Goal: Transaction & Acquisition: Book appointment/travel/reservation

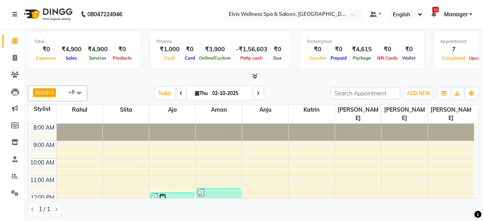
scroll to position [85, 0]
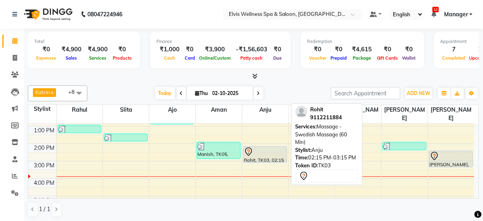
click at [274, 147] on div at bounding box center [265, 152] width 42 height 10
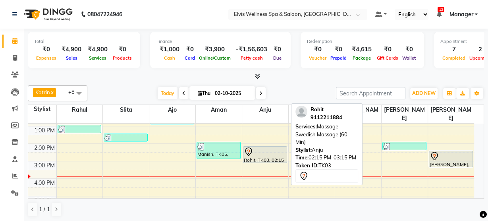
select select "7"
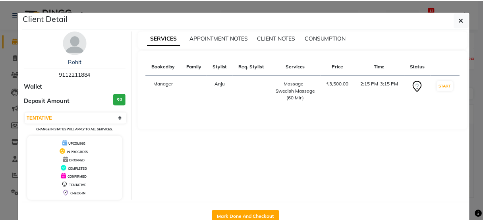
scroll to position [21, 0]
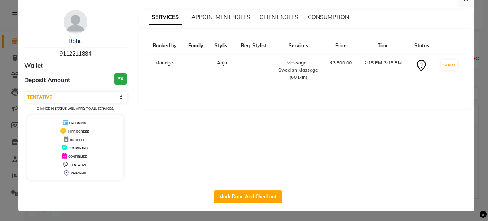
click at [249, 203] on div "Mark Done And Checkout" at bounding box center [248, 196] width 452 height 29
click at [258, 197] on button "Mark Done And Checkout" at bounding box center [248, 196] width 68 height 13
select select "service"
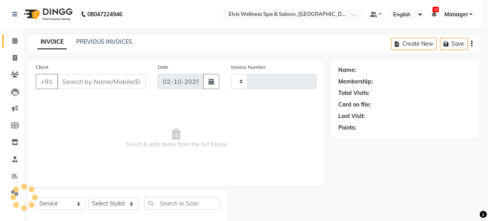
type input "3512"
select select "3"
select select "5733"
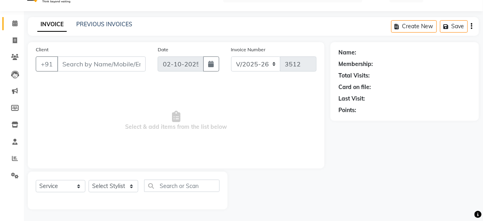
type input "9112211884"
select select "52998"
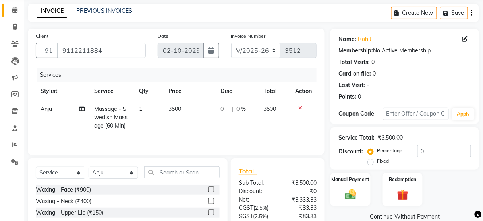
scroll to position [97, 0]
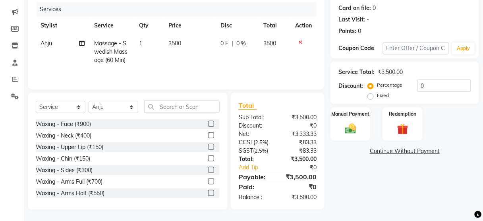
click at [377, 95] on label "Fixed" at bounding box center [383, 95] width 12 height 7
click at [371, 95] on input "Fixed" at bounding box center [372, 96] width 6 height 6
radio input "true"
click at [433, 80] on input "0" at bounding box center [444, 85] width 54 height 12
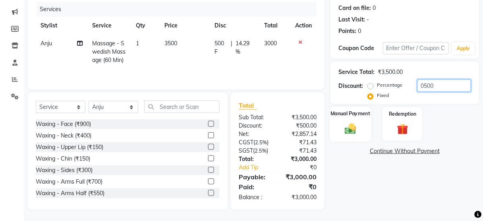
type input "0500"
click at [347, 133] on img at bounding box center [350, 129] width 19 height 14
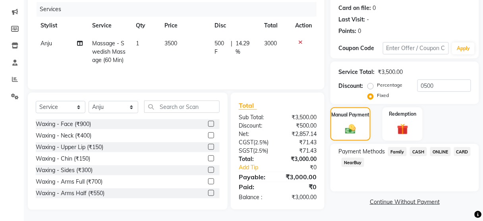
click at [434, 151] on span "ONLINE" at bounding box center [440, 151] width 21 height 9
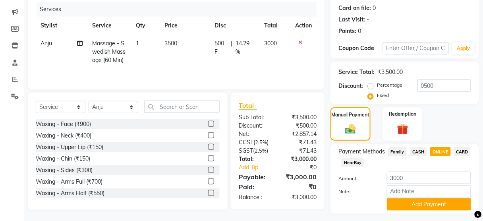
scroll to position [117, 0]
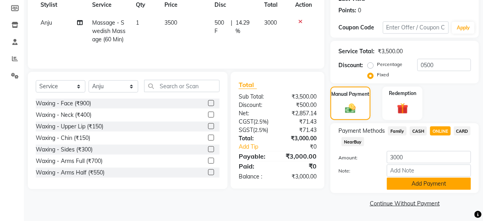
click at [419, 185] on button "Add Payment" at bounding box center [429, 184] width 84 height 12
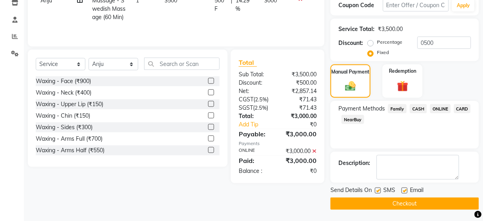
scroll to position [139, 0]
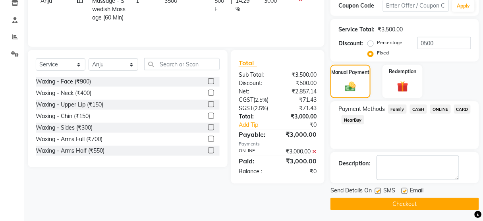
click at [377, 192] on label at bounding box center [378, 191] width 6 height 6
click at [377, 192] on input "checkbox" at bounding box center [377, 191] width 5 height 5
checkbox input "false"
click at [378, 201] on button "Checkout" at bounding box center [404, 204] width 149 height 12
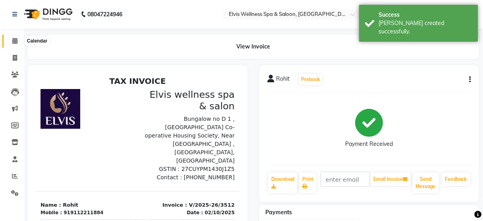
click at [13, 41] on icon at bounding box center [14, 41] width 5 height 6
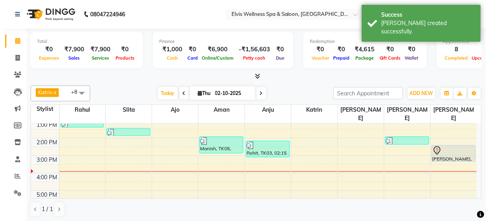
scroll to position [90, 0]
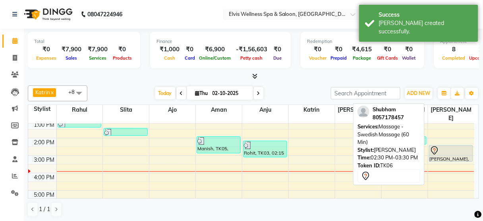
click at [445, 146] on div at bounding box center [451, 151] width 43 height 10
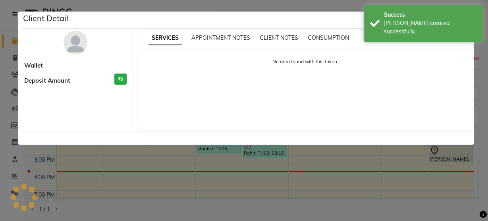
select select "7"
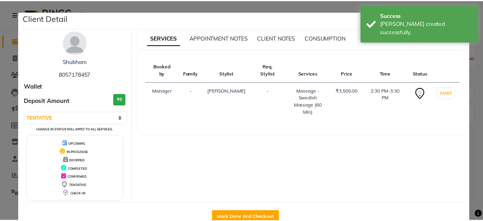
scroll to position [21, 0]
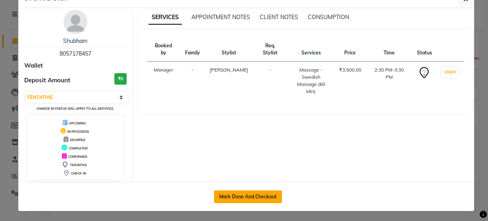
click at [246, 190] on button "Mark Done And Checkout" at bounding box center [248, 196] width 68 height 13
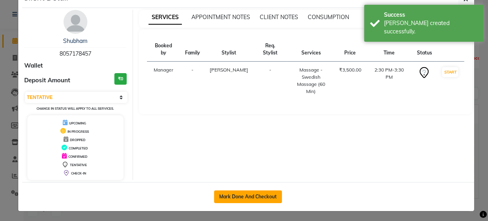
select select "5733"
select select "service"
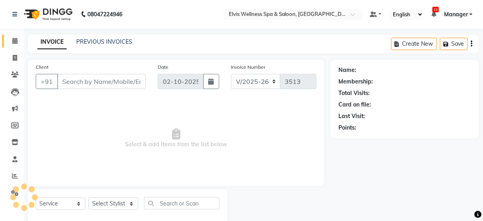
type input "8057178457"
select select "45633"
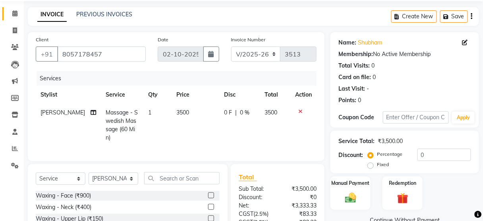
scroll to position [97, 0]
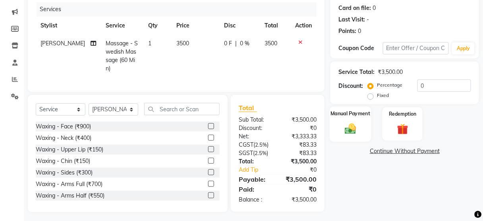
click at [363, 134] on div "Manual Payment" at bounding box center [351, 123] width 42 height 35
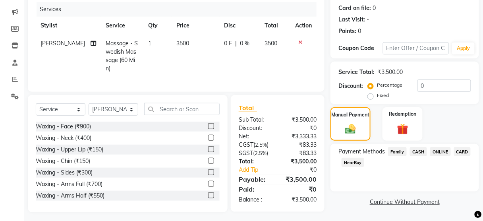
click at [434, 150] on span "ONLINE" at bounding box center [440, 151] width 21 height 9
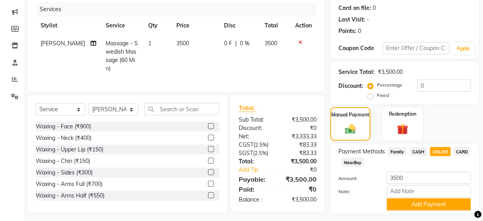
scroll to position [117, 0]
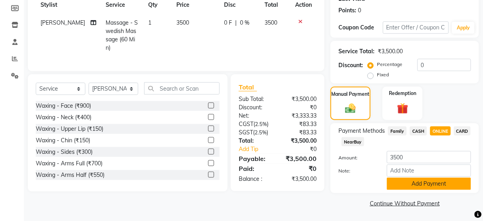
click at [421, 184] on button "Add Payment" at bounding box center [429, 184] width 84 height 12
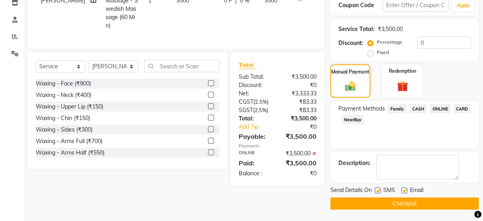
click at [378, 190] on label at bounding box center [378, 190] width 6 height 6
click at [378, 190] on input "checkbox" at bounding box center [377, 190] width 5 height 5
checkbox input "false"
click at [377, 204] on button "Checkout" at bounding box center [404, 203] width 149 height 12
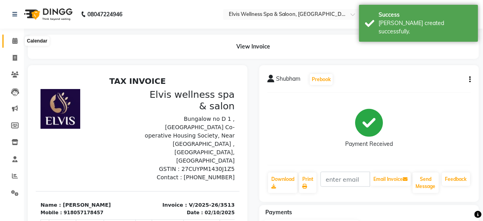
click at [13, 44] on span at bounding box center [15, 41] width 14 height 9
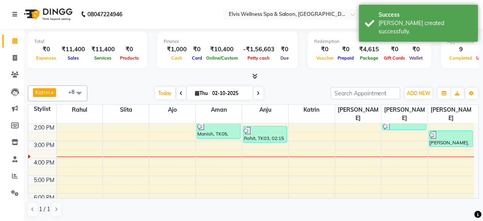
scroll to position [105, 0]
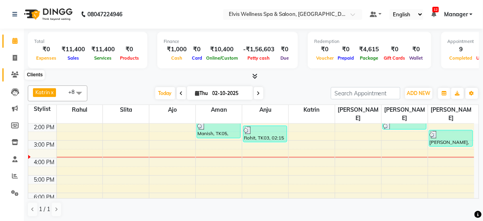
click at [11, 75] on icon at bounding box center [15, 74] width 8 height 6
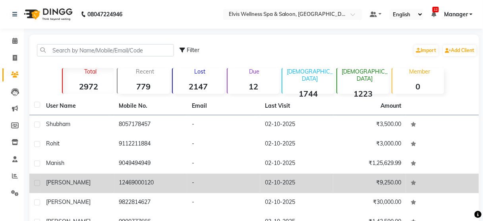
click at [149, 190] on td "12469000120" at bounding box center [150, 183] width 73 height 19
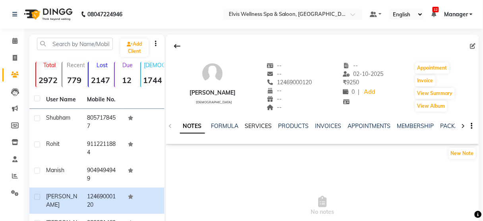
click at [263, 127] on link "SERVICES" at bounding box center [258, 125] width 27 height 7
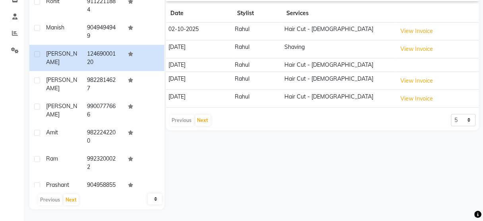
scroll to position [143, 0]
click at [466, 122] on select "5 10 50 100 500" at bounding box center [463, 120] width 25 height 12
select select "100"
click at [451, 114] on select "5 10 50 100 500" at bounding box center [463, 120] width 25 height 12
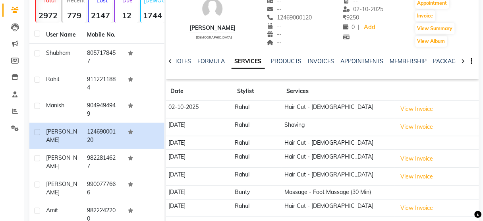
scroll to position [0, 0]
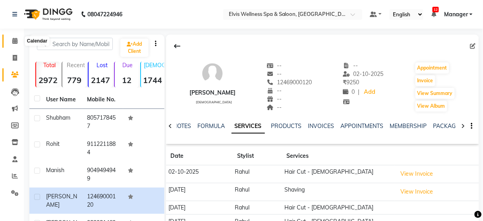
click at [14, 40] on icon at bounding box center [14, 41] width 5 height 6
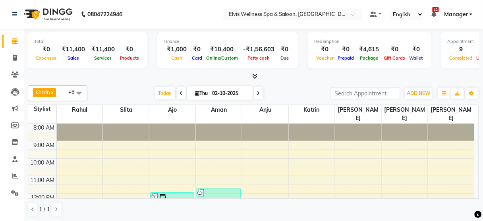
click at [195, 94] on icon at bounding box center [197, 93] width 4 height 5
select select "10"
select select "2025"
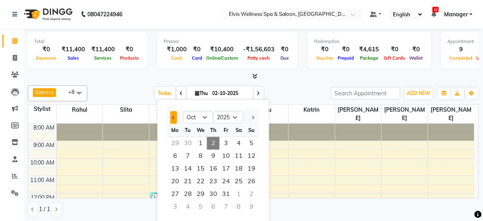
click at [172, 116] on button "Previous month" at bounding box center [173, 117] width 7 height 13
select select "9"
click at [216, 176] on span "25" at bounding box center [213, 181] width 13 height 13
type input "[DATE]"
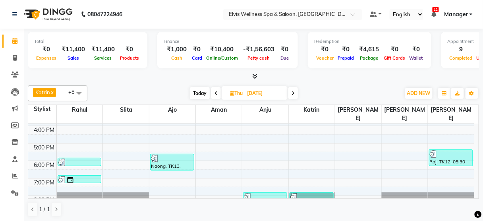
scroll to position [157, 0]
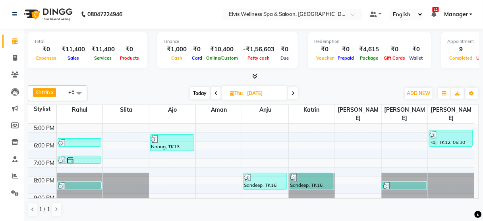
click at [77, 90] on span at bounding box center [79, 92] width 16 height 15
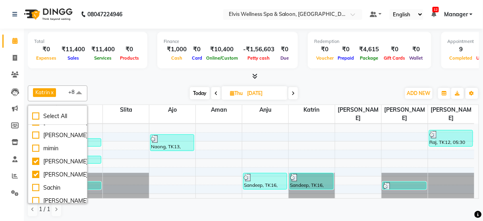
scroll to position [432, 0]
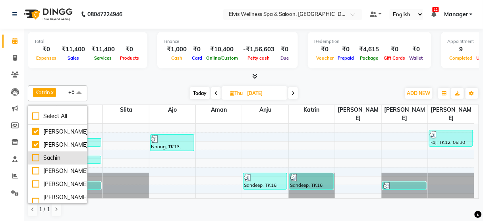
click at [52, 154] on div "Sachin" at bounding box center [57, 158] width 51 height 8
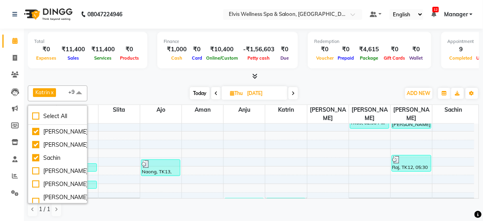
scroll to position [157, 0]
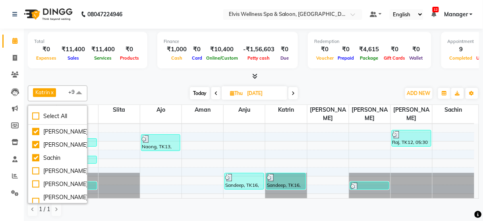
click at [131, 77] on div at bounding box center [253, 76] width 451 height 8
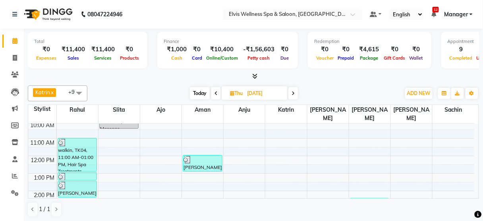
scroll to position [37, 0]
click at [79, 91] on span at bounding box center [79, 92] width 16 height 15
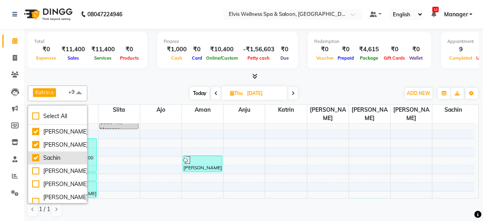
click at [46, 158] on div "Sachin" at bounding box center [57, 158] width 51 height 8
checkbox input "false"
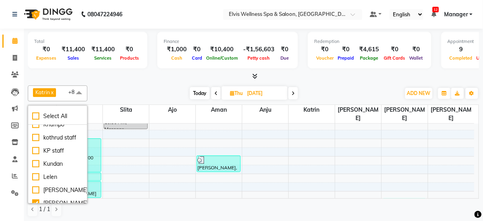
scroll to position [321, 0]
click at [46, 160] on div "Kundan" at bounding box center [57, 164] width 51 height 8
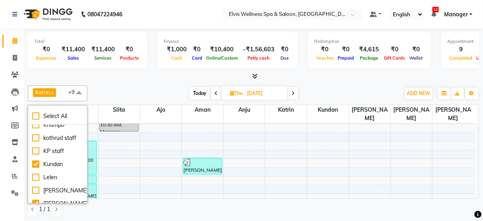
scroll to position [0, 0]
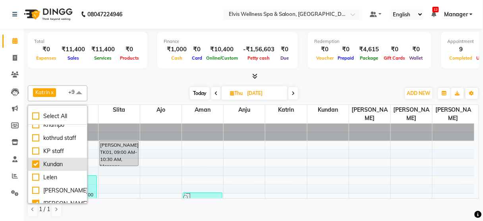
click at [45, 160] on div "Kundan" at bounding box center [57, 164] width 51 height 8
checkbox input "false"
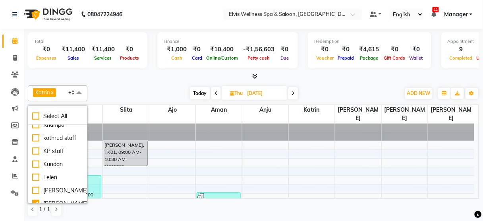
click at [137, 91] on div "[DATE] [DATE]" at bounding box center [243, 93] width 305 height 12
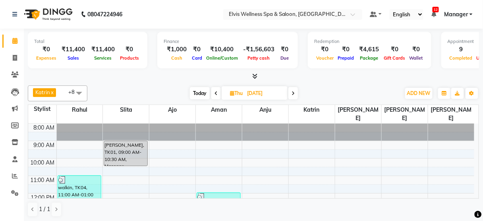
click at [196, 94] on span "Today" at bounding box center [200, 93] width 20 height 12
type input "02-10-2025"
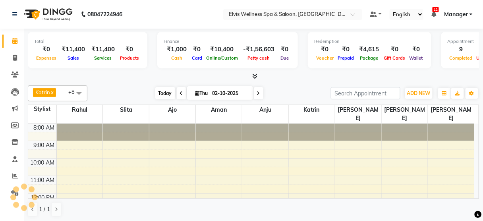
scroll to position [137, 0]
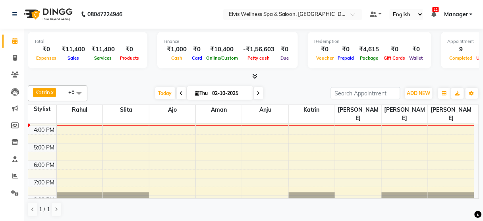
click at [159, 81] on div "Total ₹0 Expenses ₹11,400 Sales ₹11,400 Services ₹0 Products Finance ₹1,000 Cas…" at bounding box center [253, 125] width 459 height 193
click at [14, 72] on icon at bounding box center [15, 74] width 8 height 6
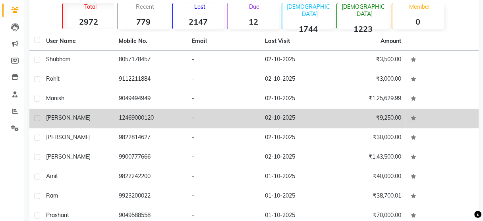
scroll to position [65, 0]
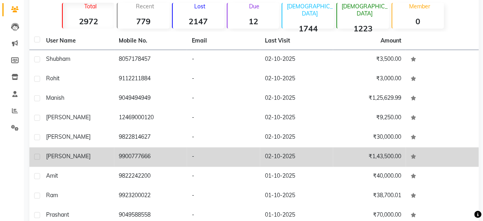
click at [135, 155] on td "9900777666" at bounding box center [150, 156] width 73 height 19
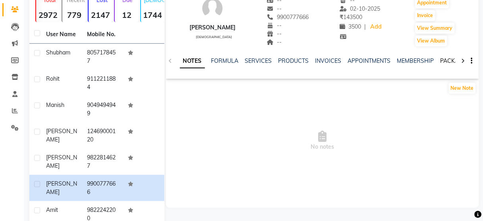
click at [449, 60] on link "PACKAGES" at bounding box center [454, 60] width 29 height 7
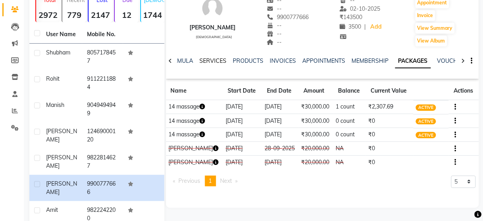
click at [207, 59] on link "SERVICES" at bounding box center [213, 60] width 27 height 7
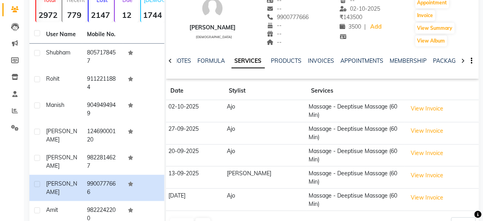
scroll to position [143, 0]
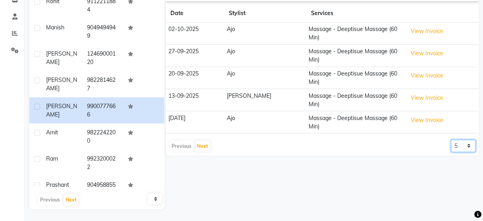
click at [471, 140] on select "5 10 50 100 500" at bounding box center [463, 146] width 25 height 12
select select "50"
click at [451, 140] on select "5 10 50 100 500" at bounding box center [463, 146] width 25 height 12
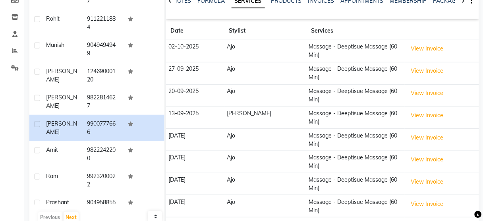
scroll to position [0, 0]
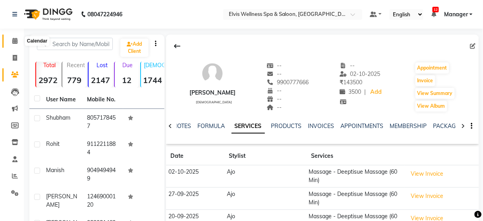
drag, startPoint x: 15, startPoint y: 44, endPoint x: 12, endPoint y: 41, distance: 4.5
click at [12, 41] on span at bounding box center [15, 41] width 14 height 9
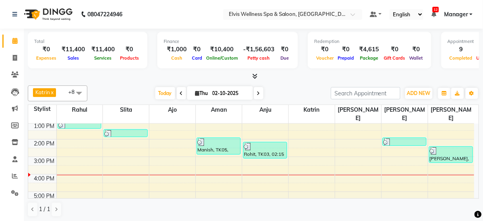
scroll to position [90, 0]
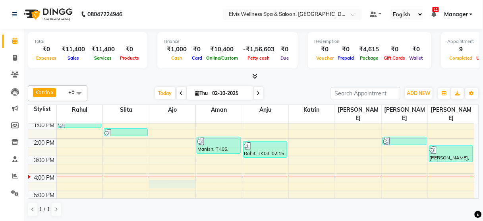
click at [172, 172] on div "8:00 AM 9:00 AM 10:00 AM 11:00 AM 12:00 PM 1:00 PM 2:00 PM 3:00 PM 4:00 PM 5:00…" at bounding box center [251, 156] width 446 height 244
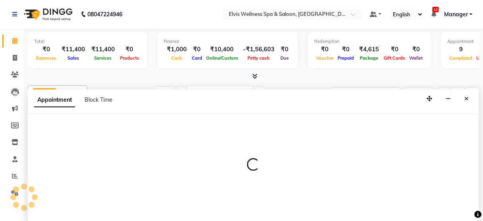
scroll to position [0, 0]
select select "89118"
select select "tentative"
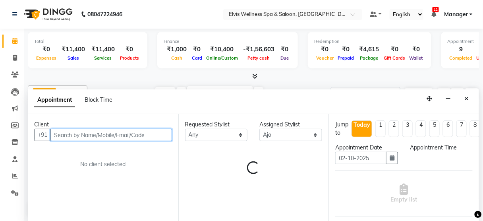
select select "990"
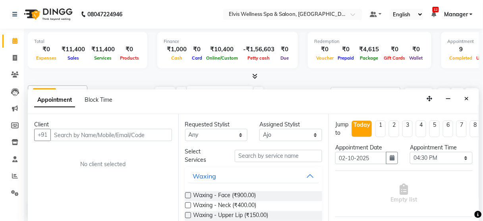
click at [110, 124] on div "Client" at bounding box center [103, 124] width 138 height 8
click at [111, 132] on input "text" at bounding box center [111, 135] width 122 height 12
paste input "9049986603"
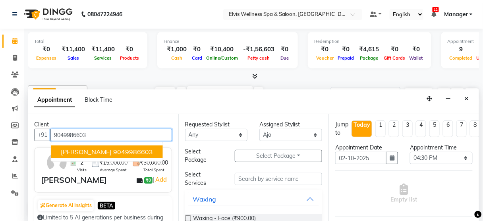
click at [94, 150] on span "[PERSON_NAME]" at bounding box center [86, 152] width 51 height 8
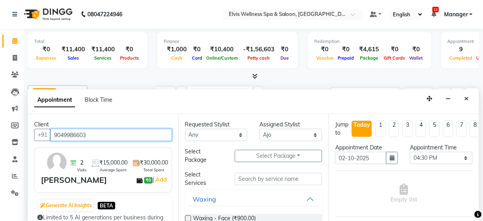
type input "9049986603"
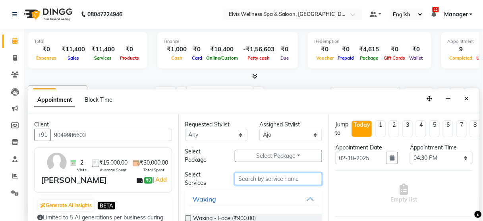
click at [259, 176] on input "text" at bounding box center [278, 179] width 87 height 12
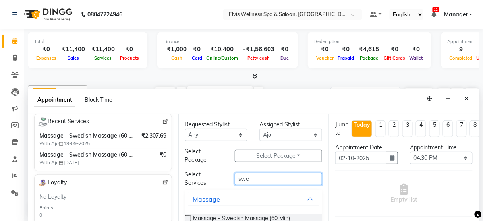
scroll to position [55, 0]
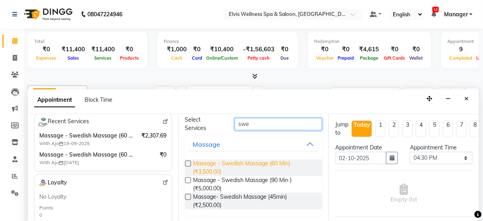
type input "swe"
click at [257, 163] on span "Massage - Swedish Massage (60 Min) (₹3,500.00)" at bounding box center [254, 167] width 123 height 17
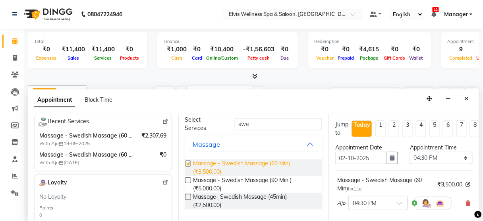
checkbox input "false"
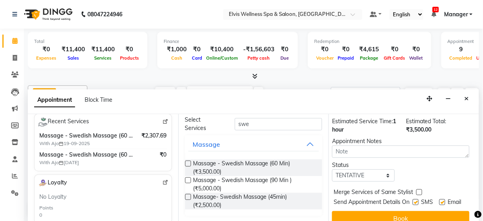
scroll to position [129, 4]
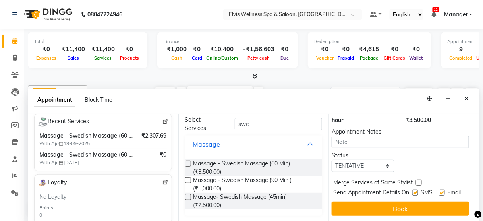
click at [414, 189] on label at bounding box center [415, 192] width 6 height 6
click at [414, 191] on input "checkbox" at bounding box center [414, 193] width 5 height 5
checkbox input "false"
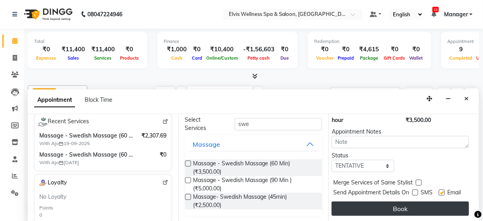
click at [411, 203] on button "Book" at bounding box center [400, 208] width 137 height 14
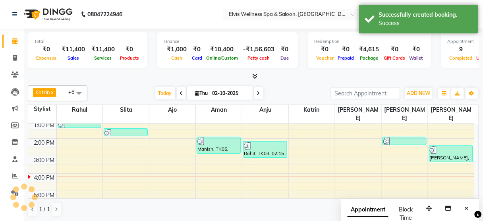
scroll to position [0, 0]
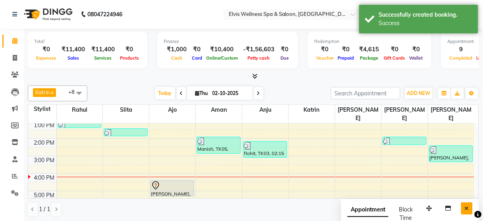
click at [467, 207] on icon "Close" at bounding box center [467, 208] width 4 height 6
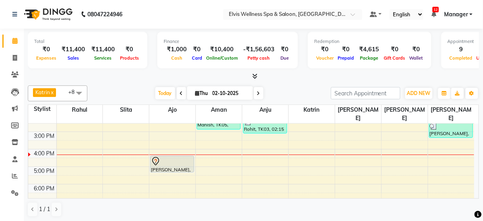
scroll to position [115, 0]
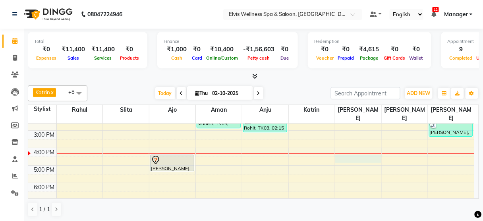
click at [353, 149] on div "8:00 AM 9:00 AM 10:00 AM 11:00 AM 12:00 PM 1:00 PM 2:00 PM 3:00 PM 4:00 PM 5:00…" at bounding box center [251, 130] width 446 height 244
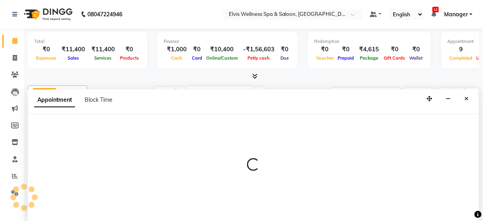
scroll to position [0, 0]
select select "91505"
select select "990"
select select "tentative"
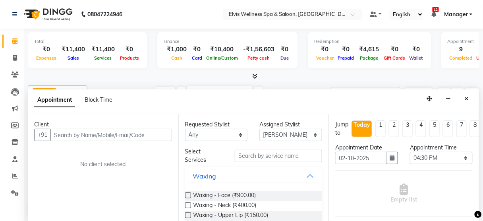
click at [117, 132] on input "text" at bounding box center [111, 135] width 122 height 12
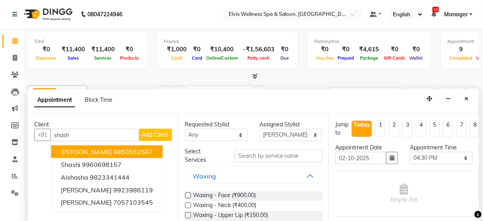
click at [127, 151] on ngb-highlight "9850552567" at bounding box center [134, 152] width 40 height 8
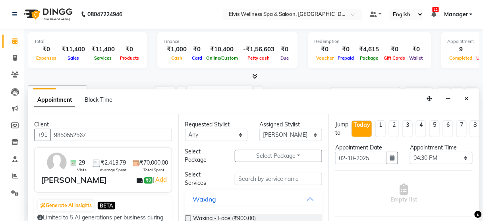
type input "9850552567"
click at [243, 179] on input "text" at bounding box center [278, 179] width 87 height 12
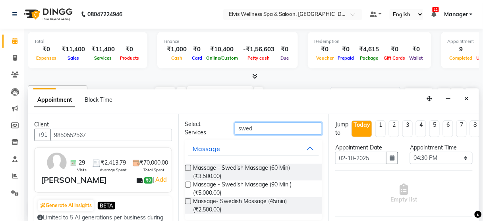
scroll to position [51, 0]
type input "swed"
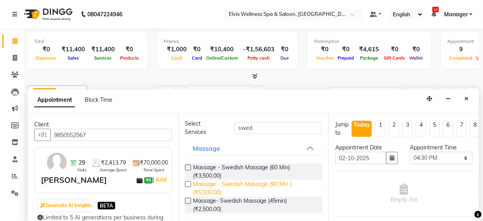
click at [255, 186] on span "Massage - Swedish Massage (90 Min ) (₹5,000.00)" at bounding box center [254, 188] width 123 height 17
checkbox input "false"
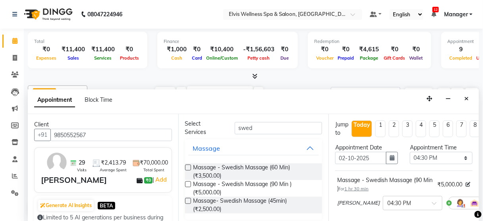
scroll to position [129, 0]
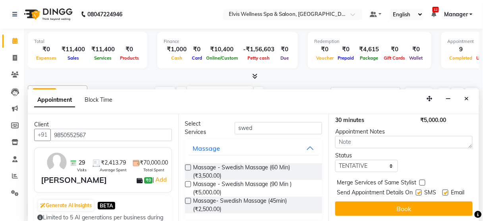
click at [418, 189] on label at bounding box center [419, 192] width 6 height 6
click at [418, 191] on input "checkbox" at bounding box center [418, 193] width 5 height 5
checkbox input "false"
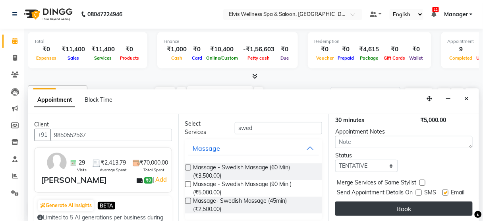
click at [412, 202] on button "Book" at bounding box center [403, 208] width 137 height 14
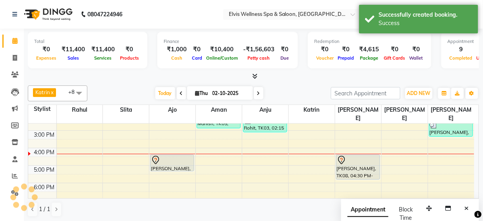
scroll to position [0, 0]
click at [466, 210] on button "Close" at bounding box center [467, 208] width 12 height 12
